Goal: Task Accomplishment & Management: Manage account settings

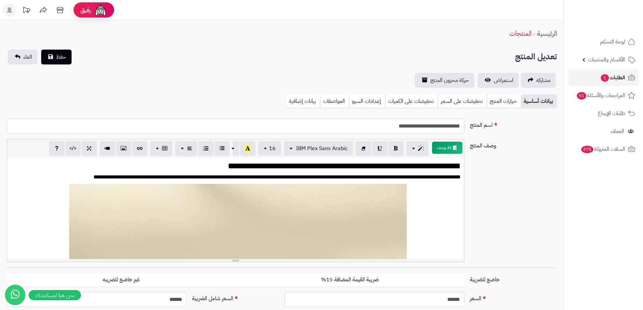
click at [602, 77] on span "1" at bounding box center [605, 77] width 8 height 7
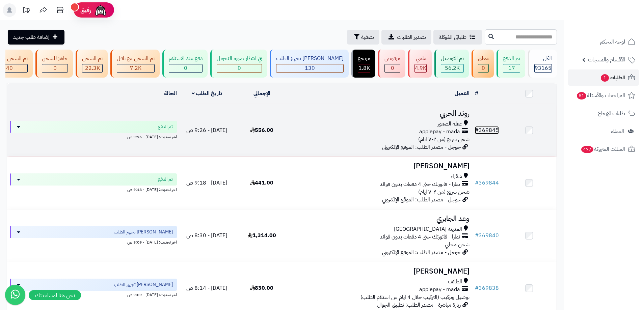
click at [491, 132] on link "# 369845" at bounding box center [487, 130] width 24 height 8
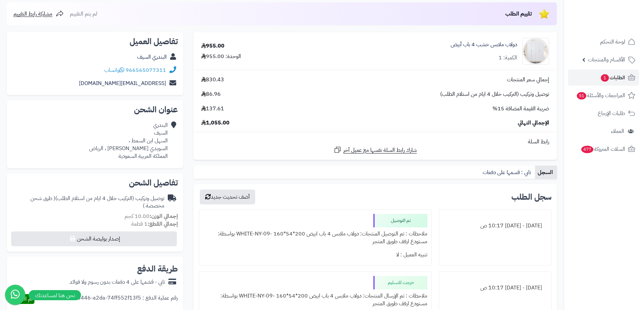
scroll to position [34, 0]
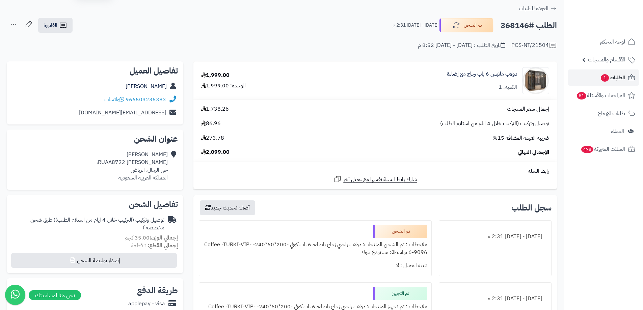
scroll to position [34, 0]
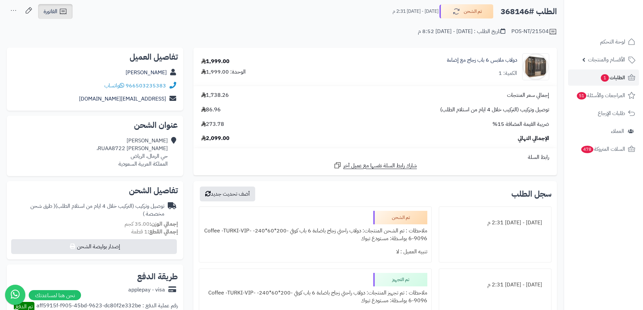
click at [61, 10] on icon at bounding box center [63, 11] width 8 height 8
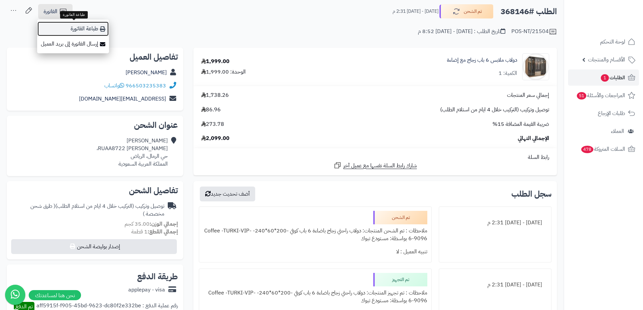
click at [83, 28] on link "طباعة الفاتورة" at bounding box center [73, 28] width 72 height 15
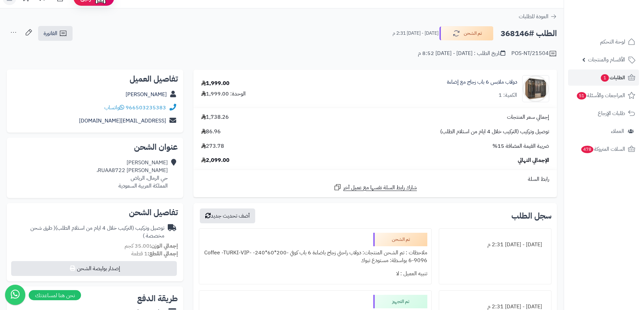
scroll to position [0, 0]
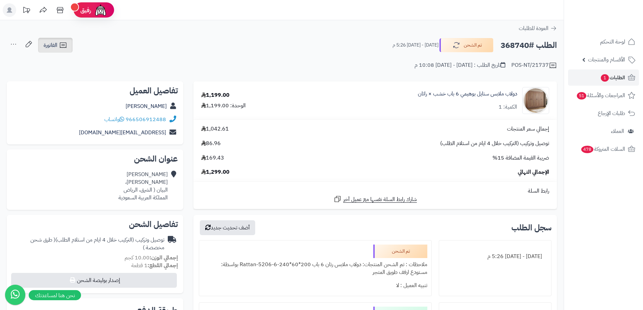
click at [66, 44] on icon at bounding box center [63, 45] width 6 height 5
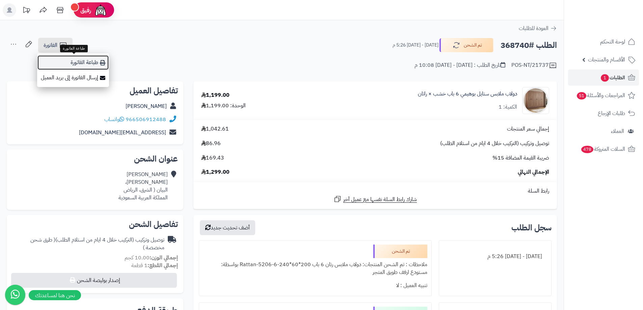
click at [94, 62] on link "طباعة الفاتورة" at bounding box center [73, 62] width 72 height 15
